Goal: Information Seeking & Learning: Understand process/instructions

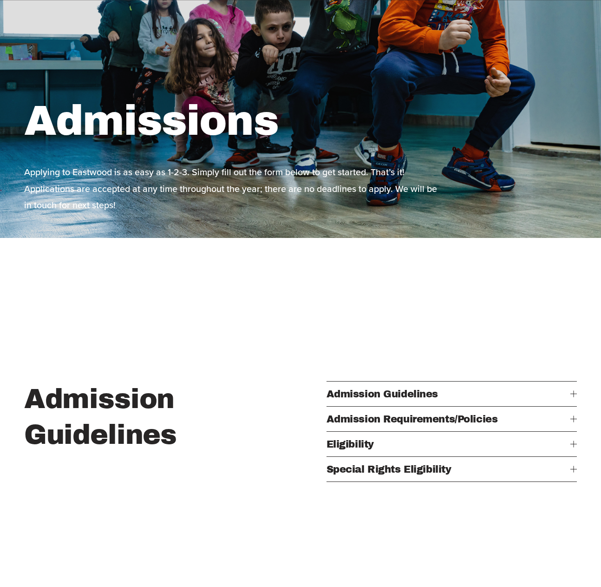
scroll to position [342, 0]
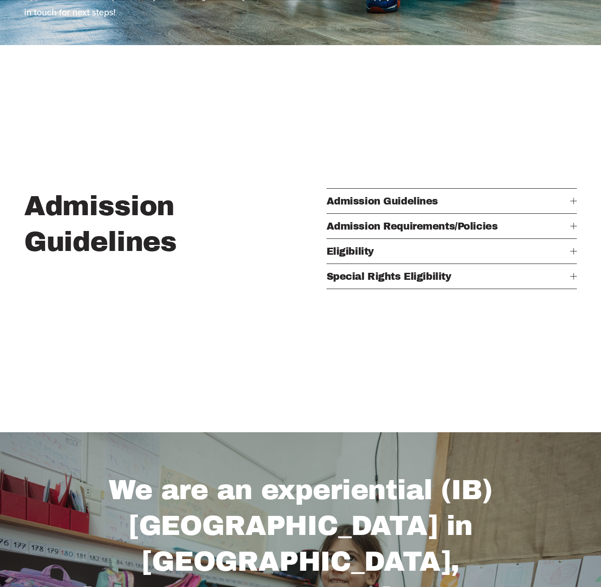
click at [426, 226] on span "Admission Requirements/Policies" at bounding box center [449, 226] width 244 height 11
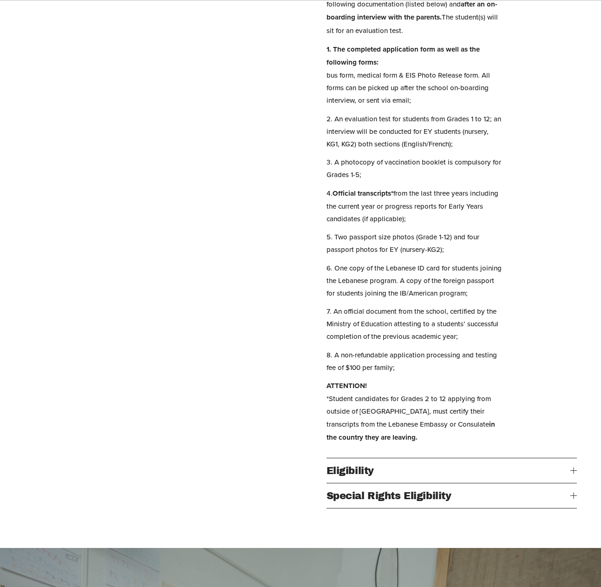
scroll to position [567, 0]
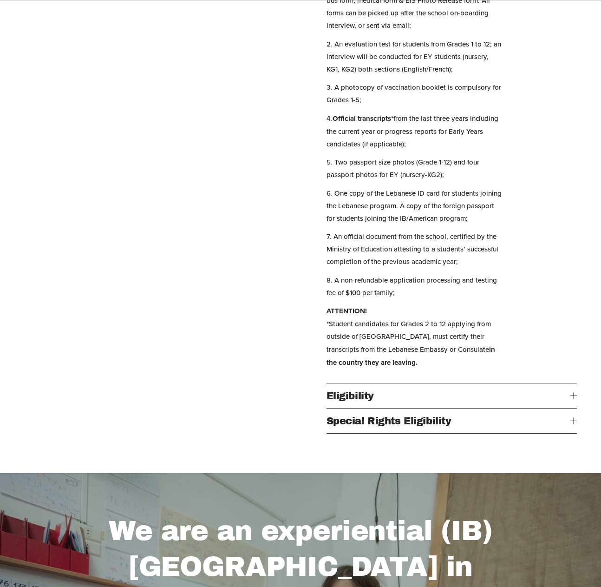
click at [356, 393] on span "Eligibility" at bounding box center [449, 395] width 244 height 11
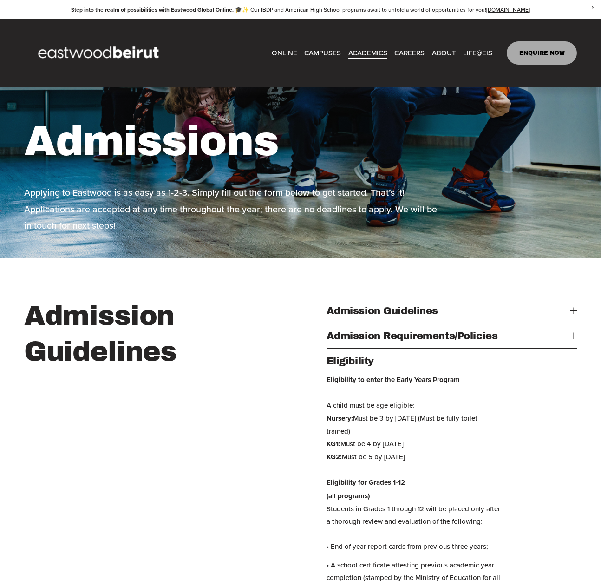
scroll to position [72, 0]
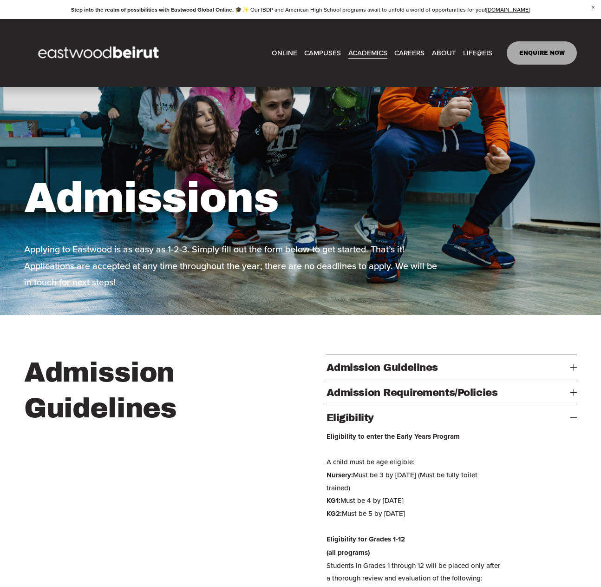
click at [366, 369] on span "Admission Guidelines" at bounding box center [449, 367] width 244 height 11
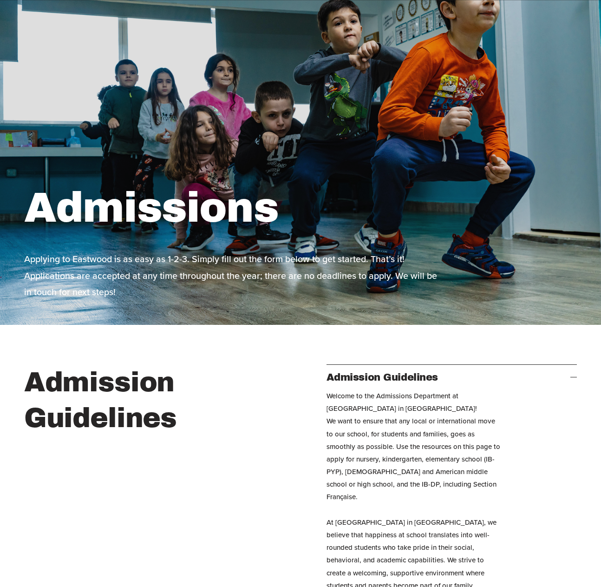
scroll to position [0, 0]
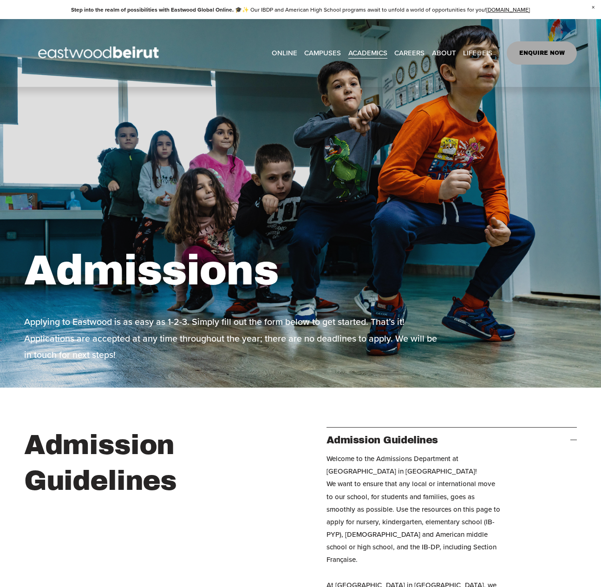
click at [481, 47] on link "ENQUIRE NOW" at bounding box center [542, 52] width 70 height 23
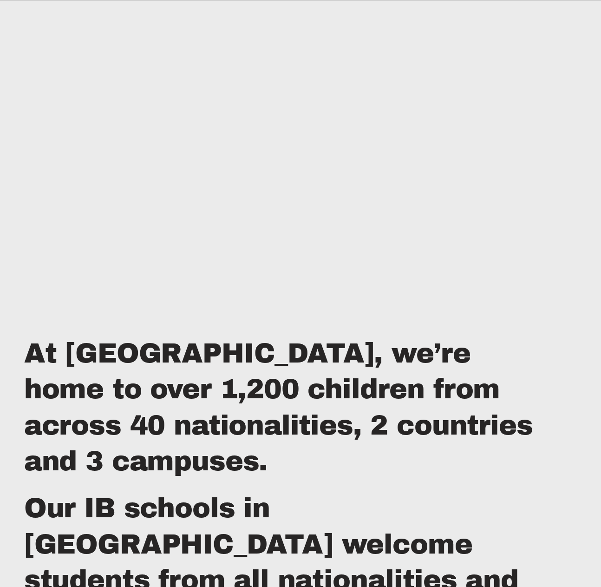
scroll to position [587, 0]
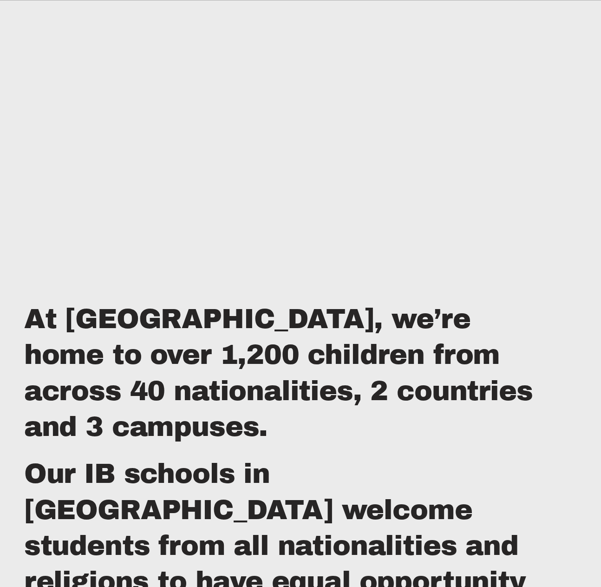
click at [462, 264] on div "At [GEOGRAPHIC_DATA], we’re home to over 1,200 children from across 40 national…" at bounding box center [300, 546] width 601 height 569
